Goal: Navigation & Orientation: Find specific page/section

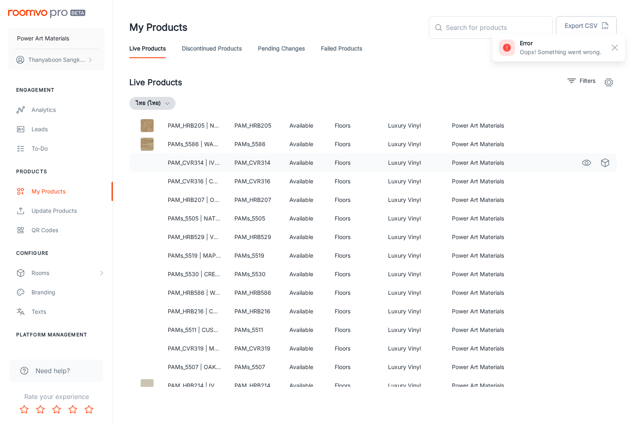
scroll to position [104, 0]
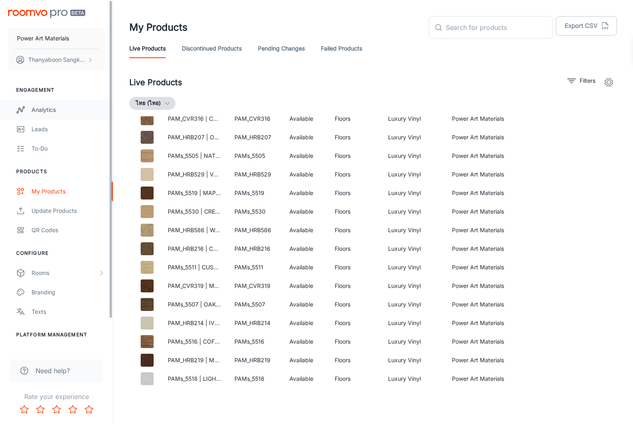
click at [86, 107] on div "Analytics" at bounding box center [68, 109] width 73 height 9
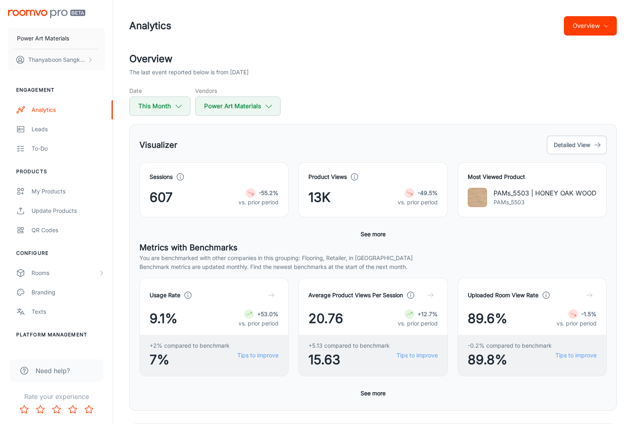
click at [248, 130] on div "Visualizer Detailed View Sessions 607 -55.2% vs. prior period Product Views 13K…" at bounding box center [372, 267] width 487 height 287
click at [366, 82] on div "Overview The last event reported below is from [DATE] Date This Month Vendors P…" at bounding box center [372, 84] width 487 height 64
click at [388, 81] on div "Overview The last event reported below is from [DATE] Date This Month Vendors P…" at bounding box center [372, 84] width 487 height 64
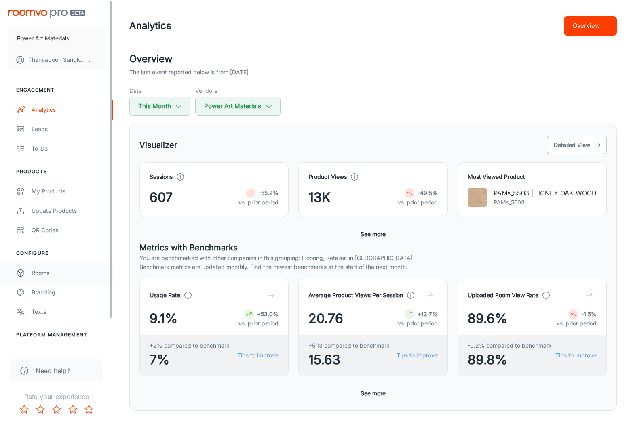
scroll to position [34, 0]
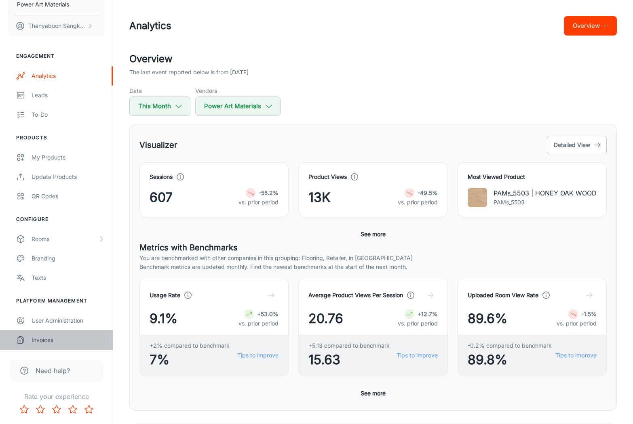
click at [50, 333] on link "Invoices" at bounding box center [56, 340] width 113 height 19
